Goal: Communication & Community: Answer question/provide support

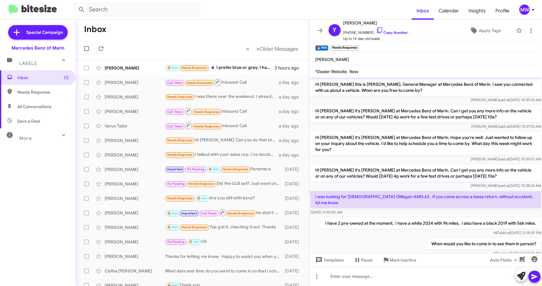
scroll to position [252, 0]
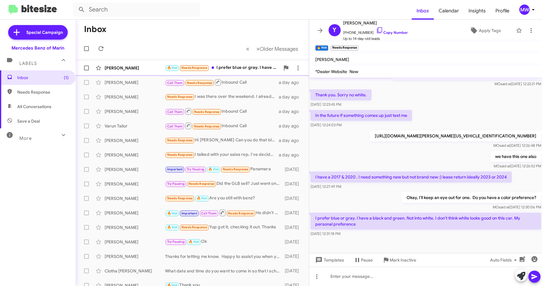
click at [233, 66] on div "🔥 Hot Needs Response I prefer blue or gray. I have a black and green. Not into …" at bounding box center [222, 67] width 115 height 7
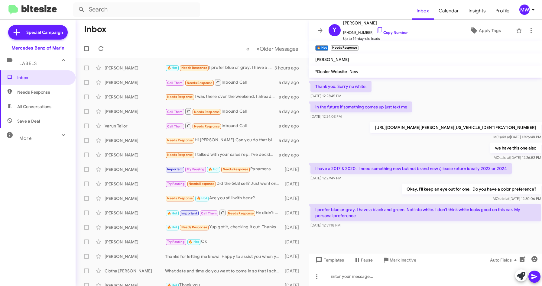
scroll to position [264, 0]
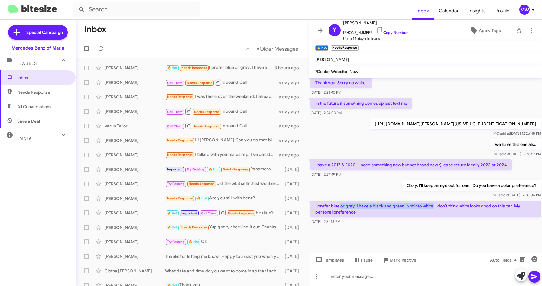
drag, startPoint x: 340, startPoint y: 209, endPoint x: 433, endPoint y: 205, distance: 93.8
click at [433, 205] on p "I prefer blue or gray. I have a black and green. Not into white. I don't think …" at bounding box center [426, 209] width 231 height 17
drag, startPoint x: 433, startPoint y: 205, endPoint x: 405, endPoint y: 218, distance: 30.6
click at [405, 218] on div "I prefer blue or gray. I have a black and green. Not into white. I don't think …" at bounding box center [426, 213] width 231 height 24
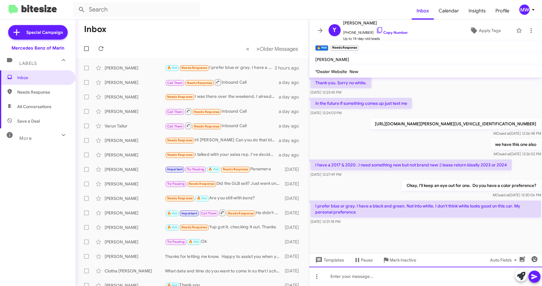
click at [386, 284] on div at bounding box center [425, 276] width 233 height 19
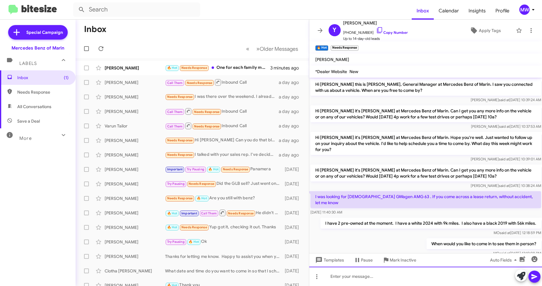
scroll to position [308, 0]
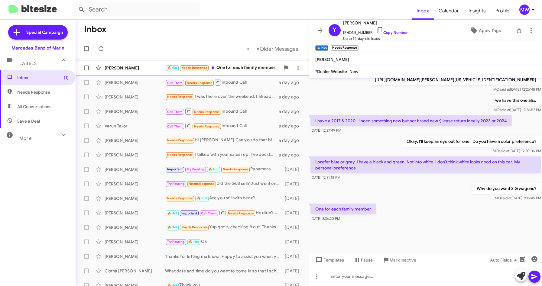
click at [238, 68] on div "🔥 Hot Needs Response One for each family member" at bounding box center [222, 67] width 115 height 7
click at [27, 78] on span "Inbox" at bounding box center [42, 78] width 51 height 6
